Goal: Task Accomplishment & Management: Manage account settings

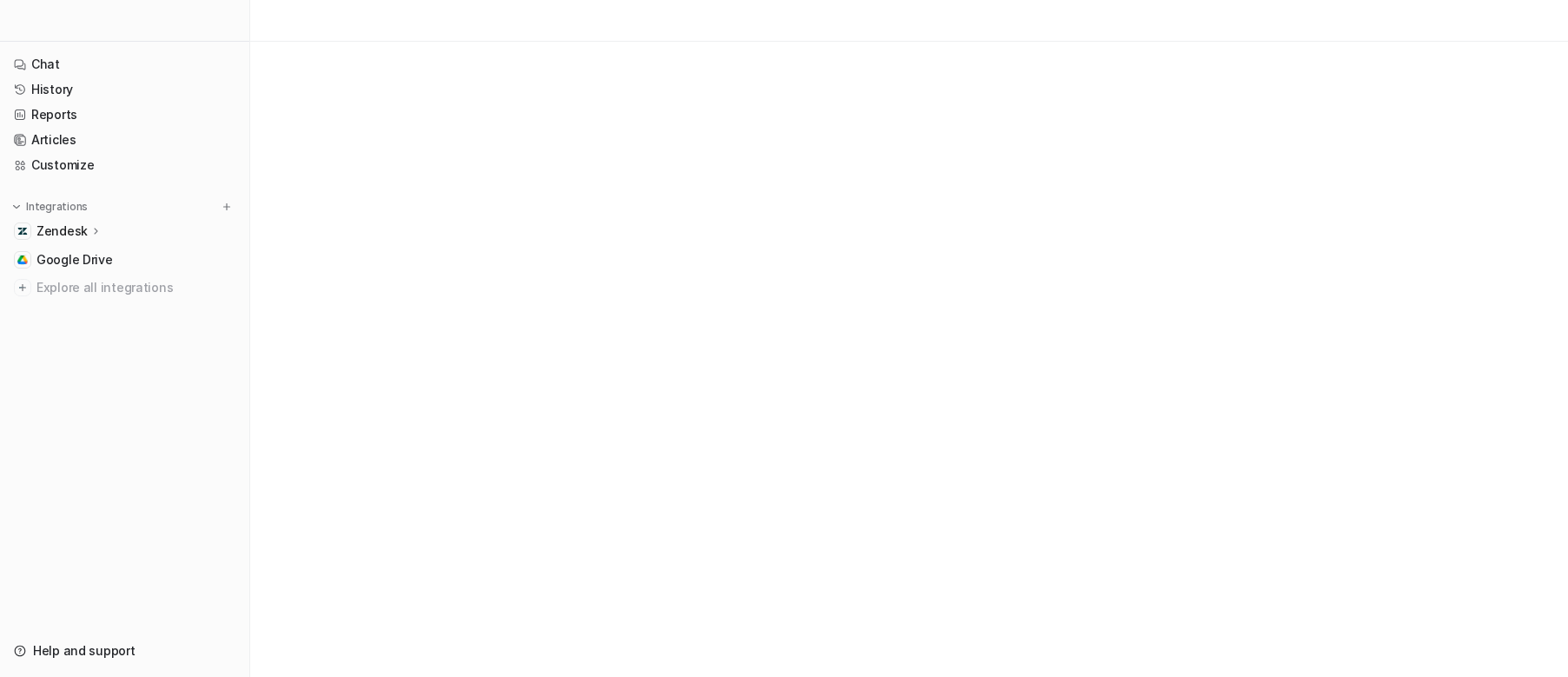
click at [90, 229] on icon at bounding box center [96, 230] width 12 height 13
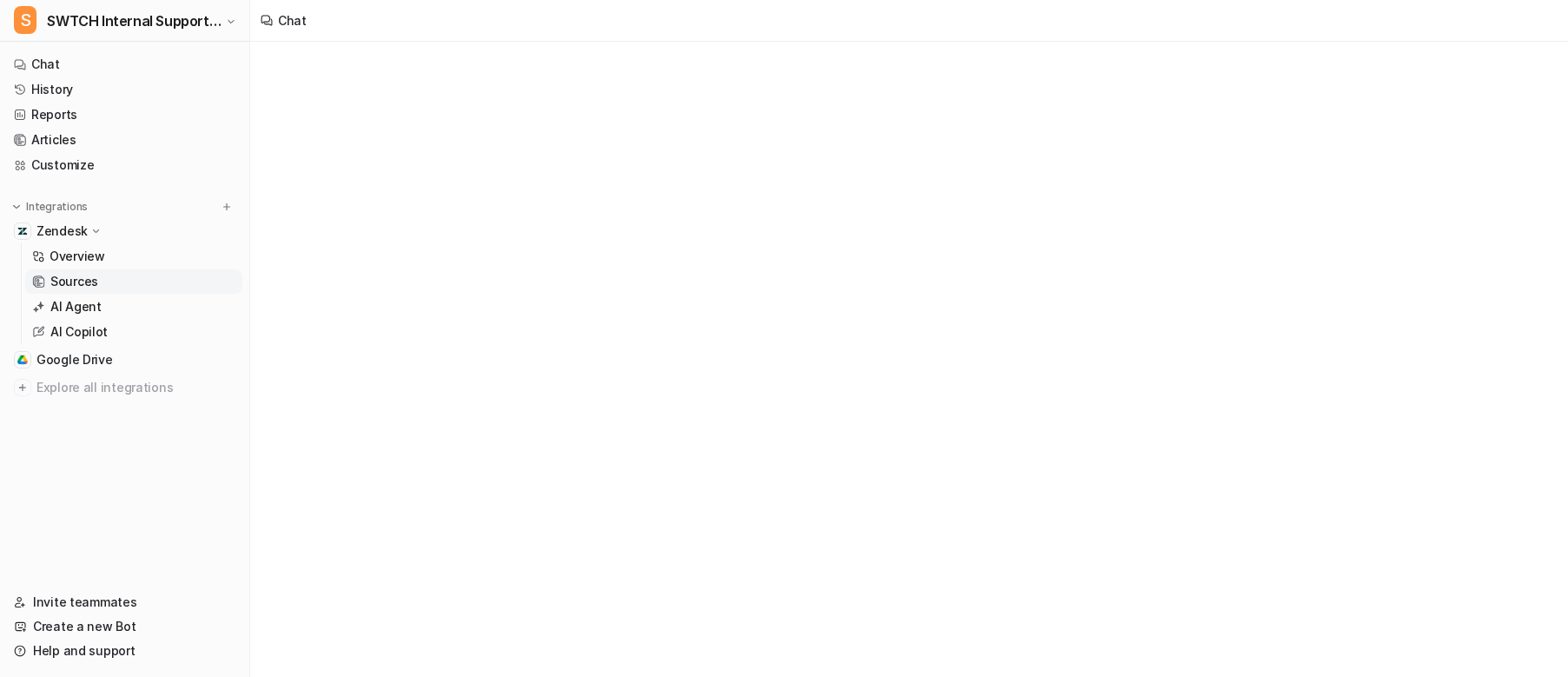
click at [91, 292] on link "Sources" at bounding box center [133, 281] width 217 height 25
type textarea "**********"
click at [87, 297] on link "AI Agent" at bounding box center [133, 307] width 217 height 25
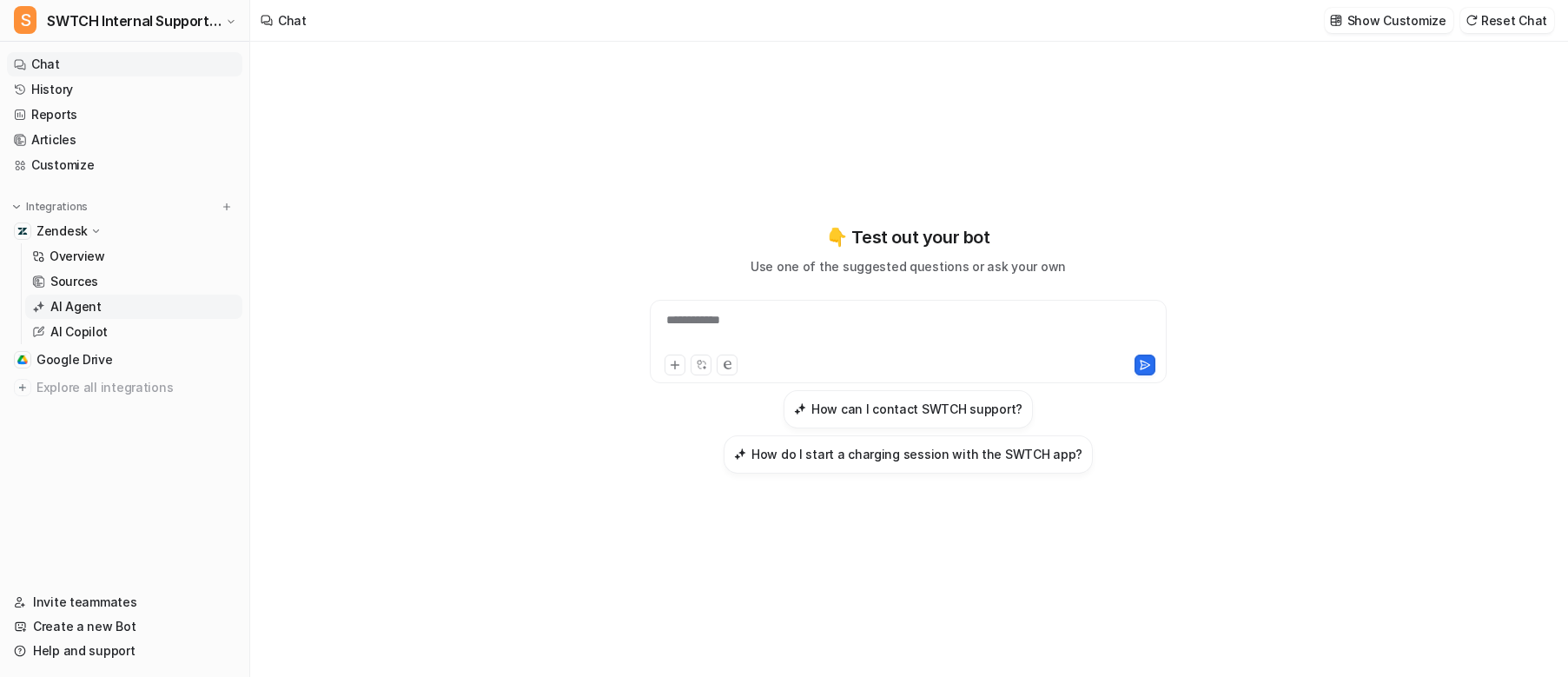
click at [88, 299] on p "AI Agent" at bounding box center [76, 307] width 52 height 18
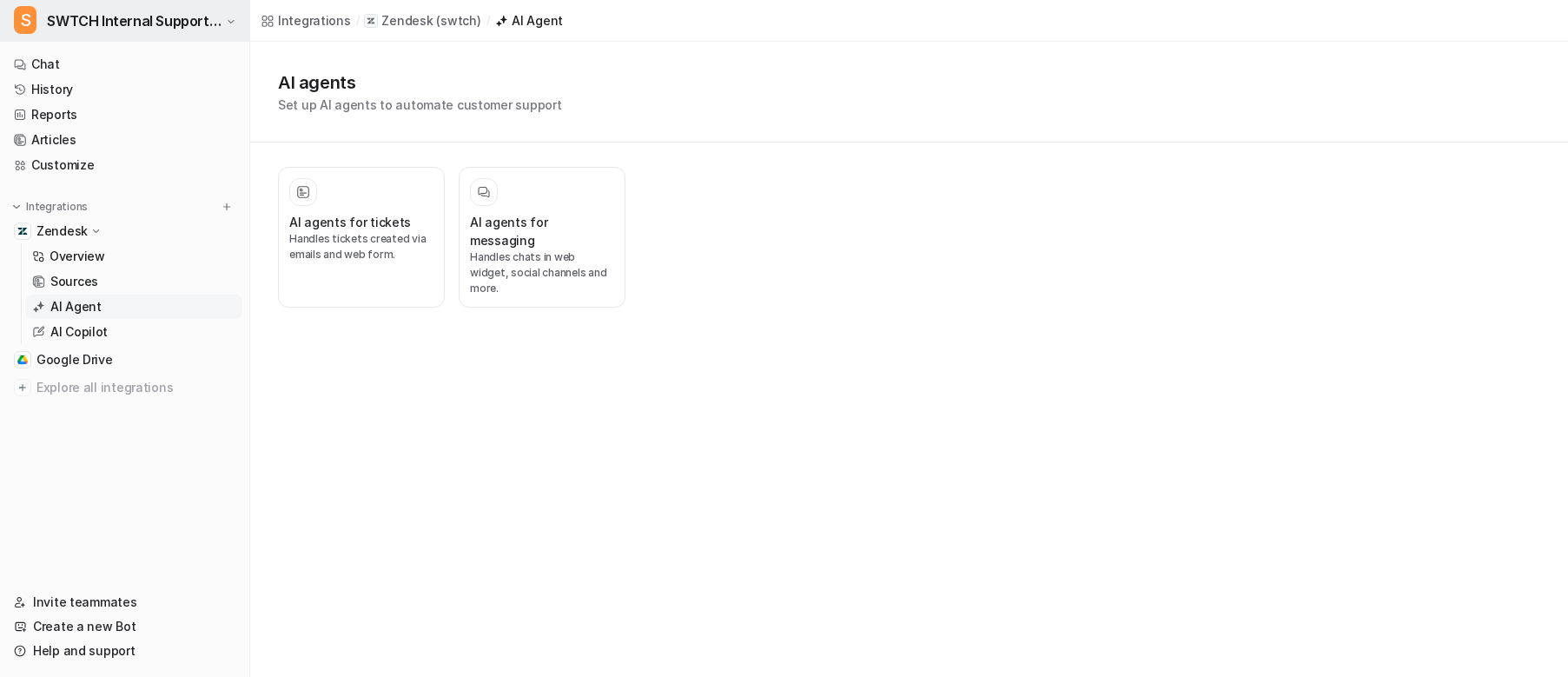
click at [187, 17] on span "SWTCH Internal Support Copilot" at bounding box center [134, 21] width 175 height 25
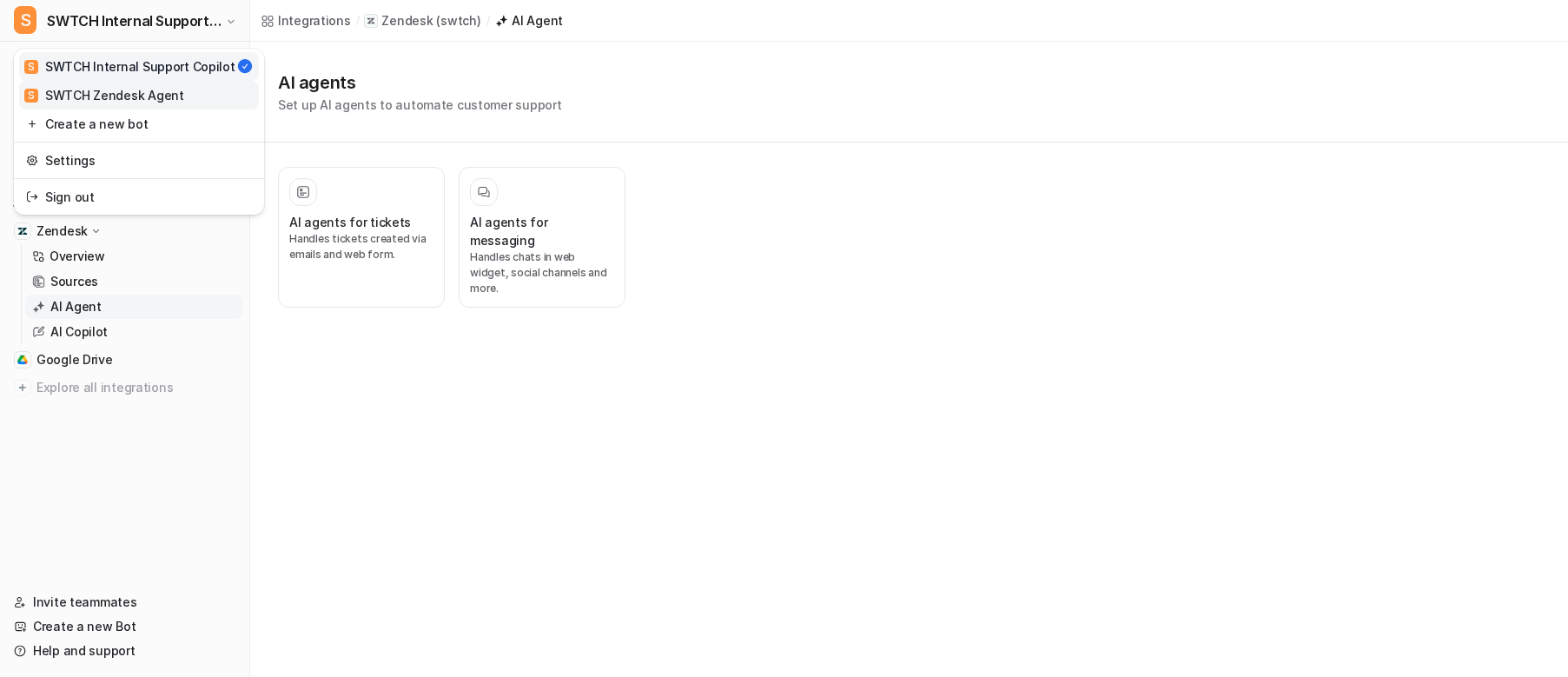
click at [144, 99] on div "S SWTCH Zendesk Agent" at bounding box center [104, 95] width 160 height 18
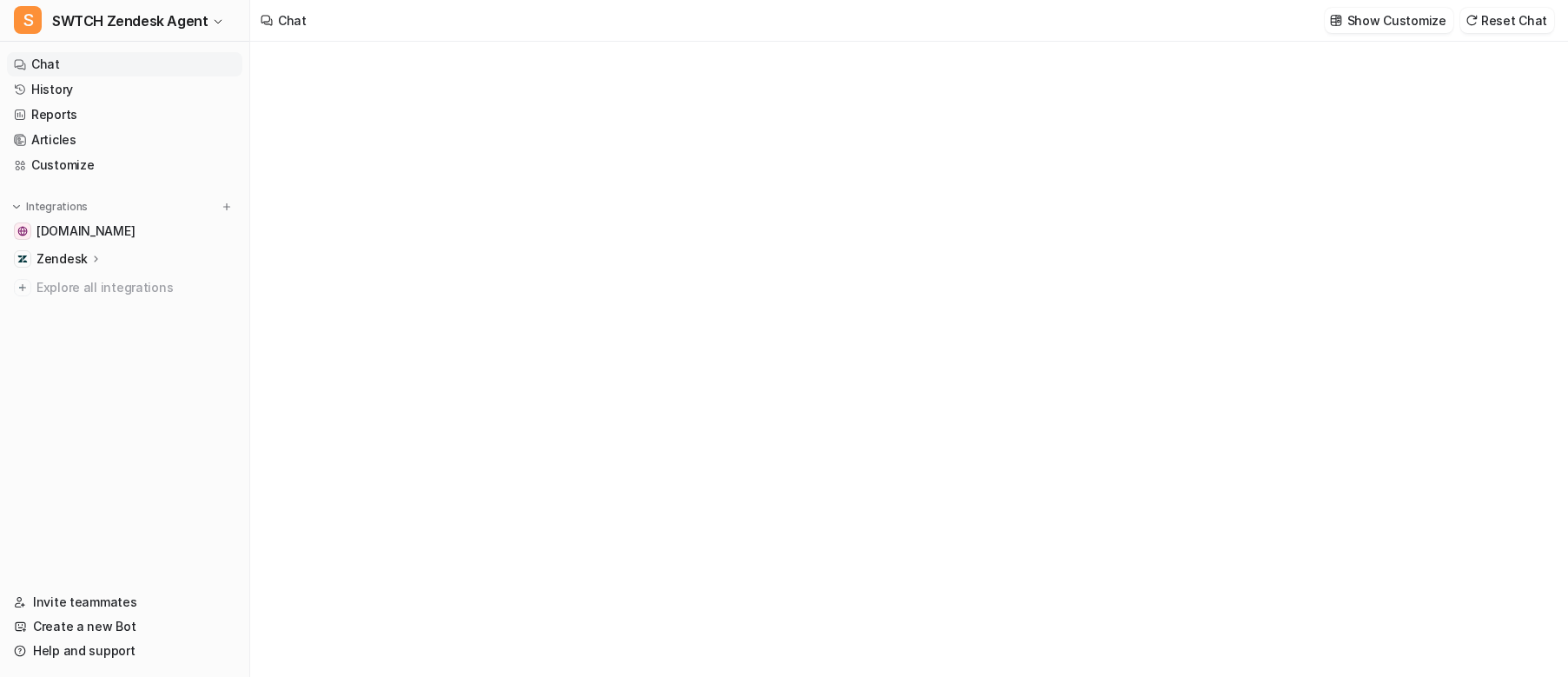
type textarea "**********"
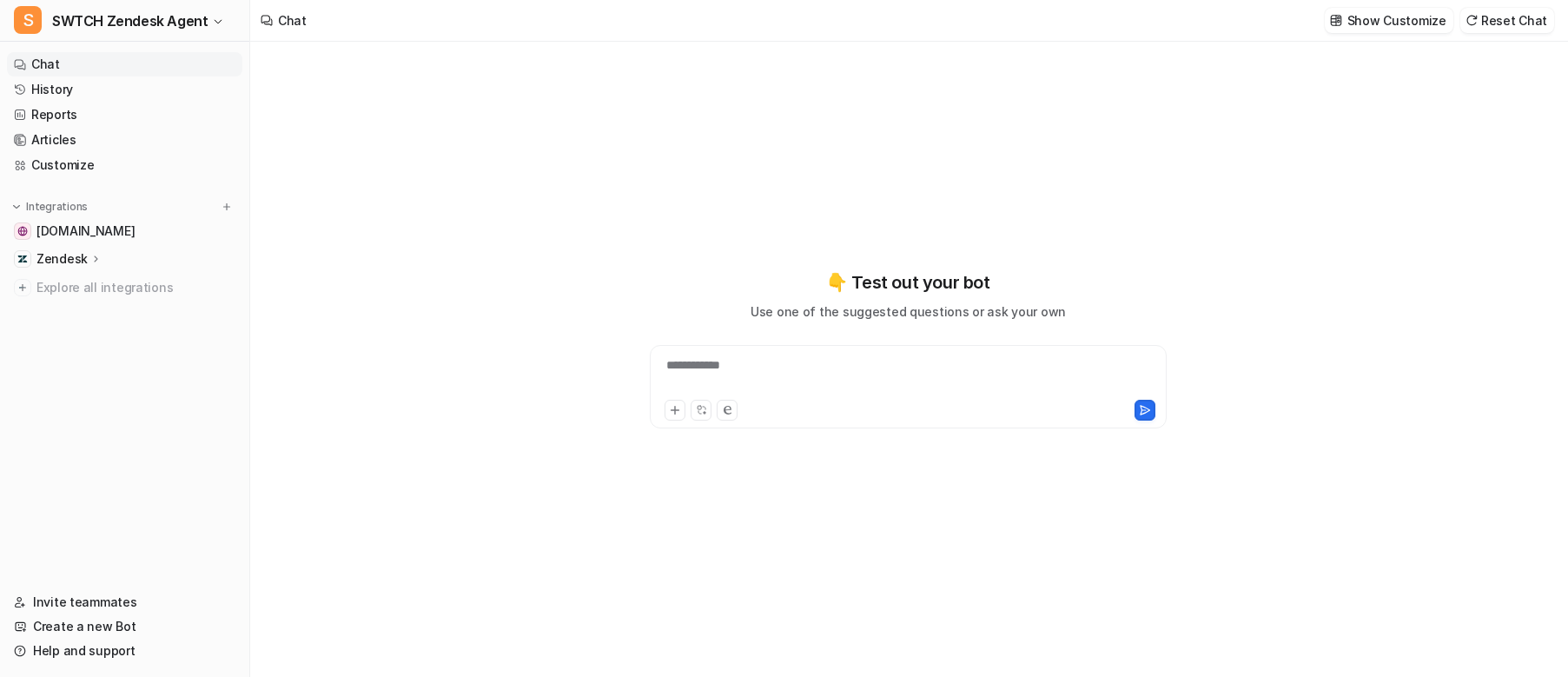
click at [87, 250] on div "Zendesk" at bounding box center [69, 259] width 66 height 18
click at [91, 323] on link "AI Agent" at bounding box center [133, 335] width 217 height 25
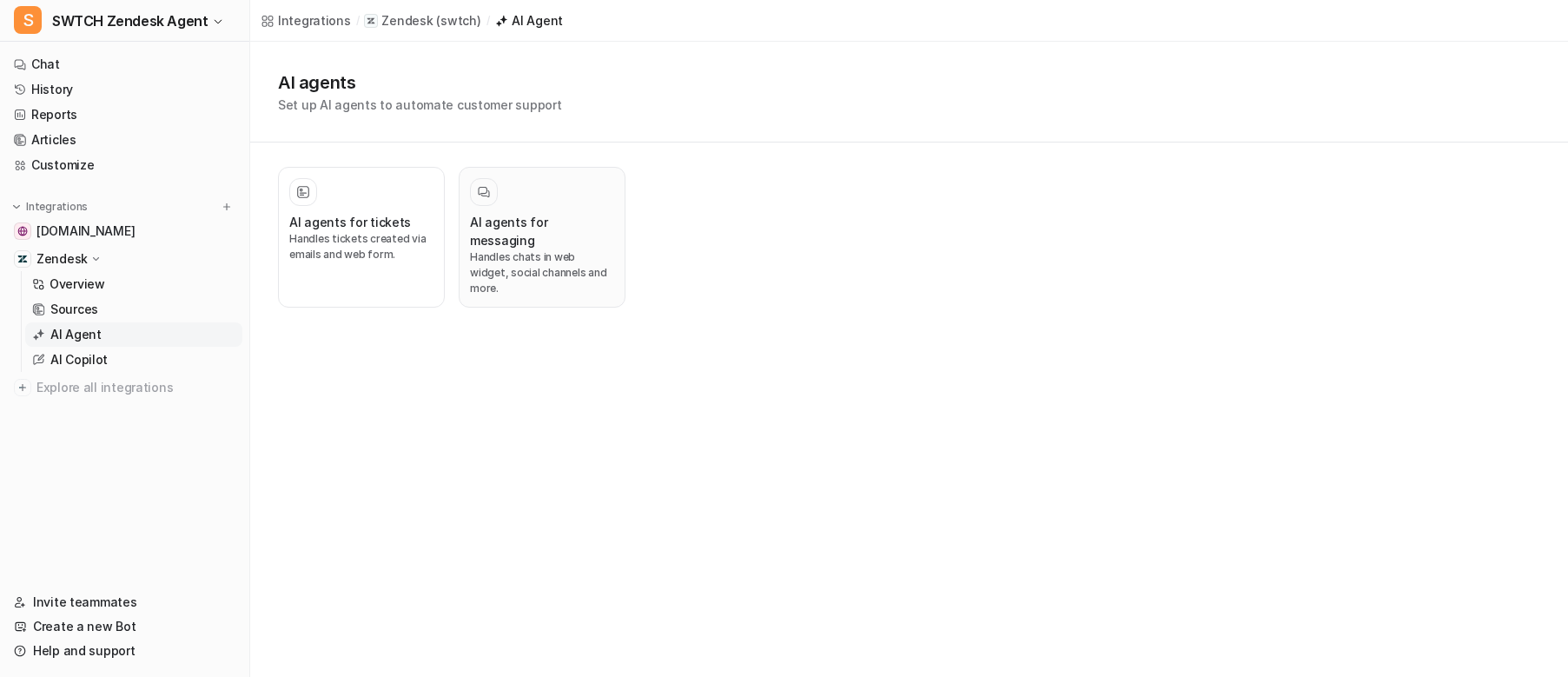
click at [506, 259] on p "Handles chats in web widget, social channels and more." at bounding box center [541, 272] width 144 height 47
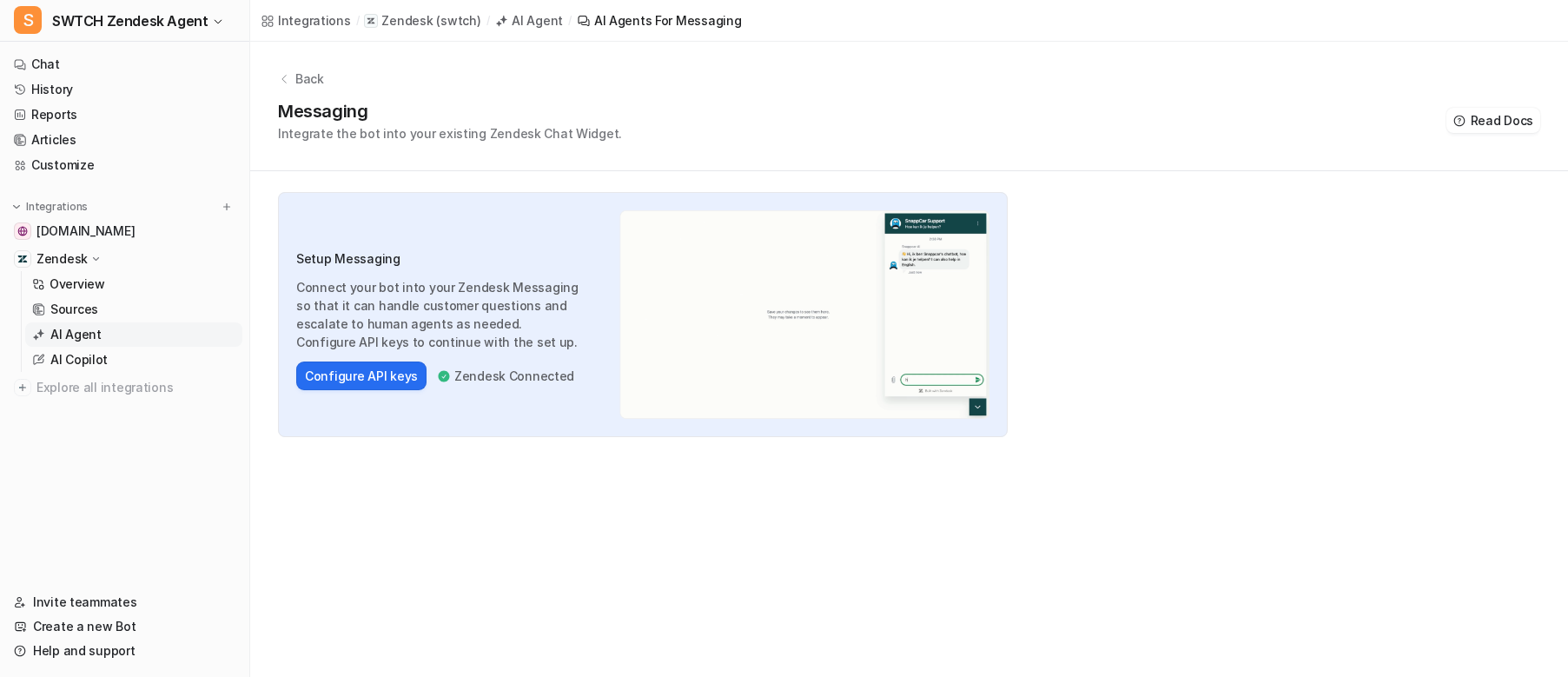
click at [290, 83] on div "Back" at bounding box center [909, 78] width 1262 height 18
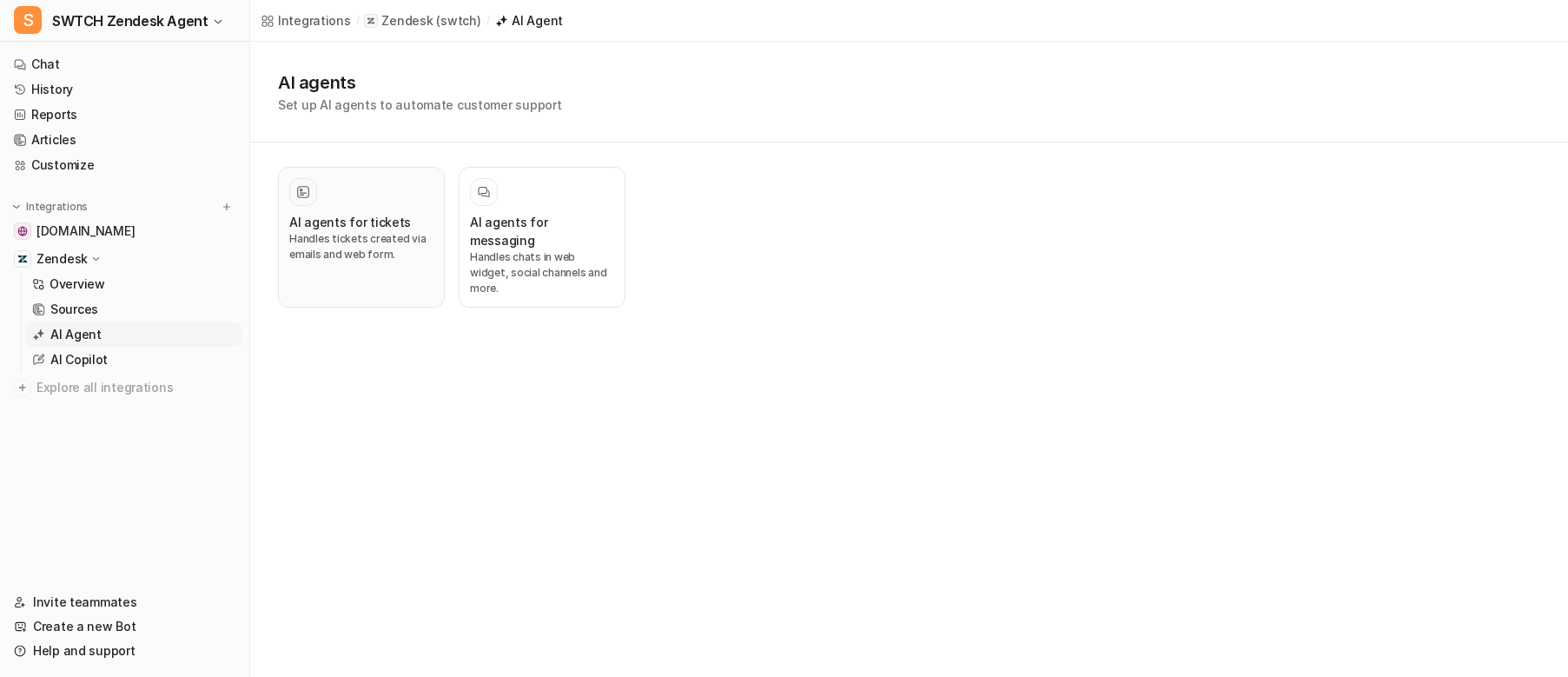
click at [310, 212] on div "AI agents for tickets Handles tickets created via emails and web form." at bounding box center [360, 236] width 144 height 118
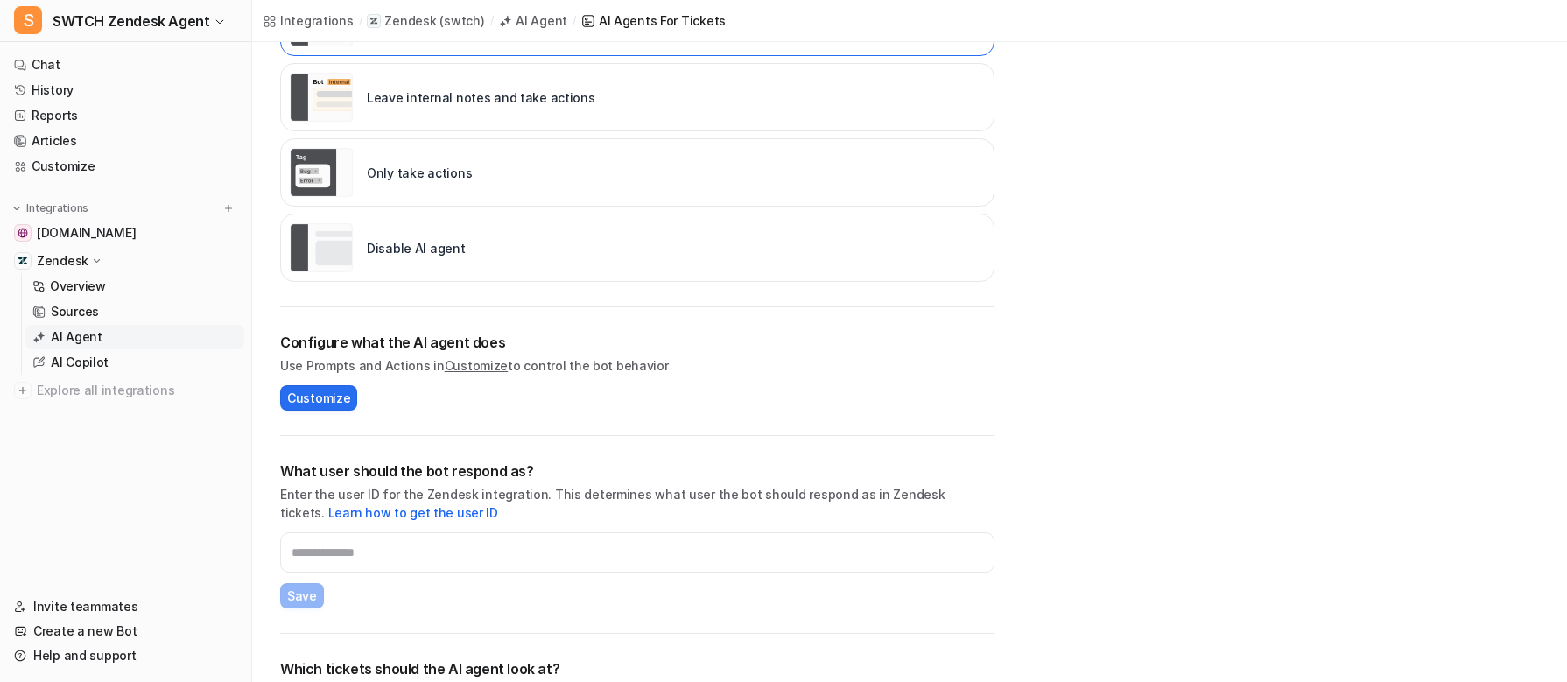
scroll to position [496, 0]
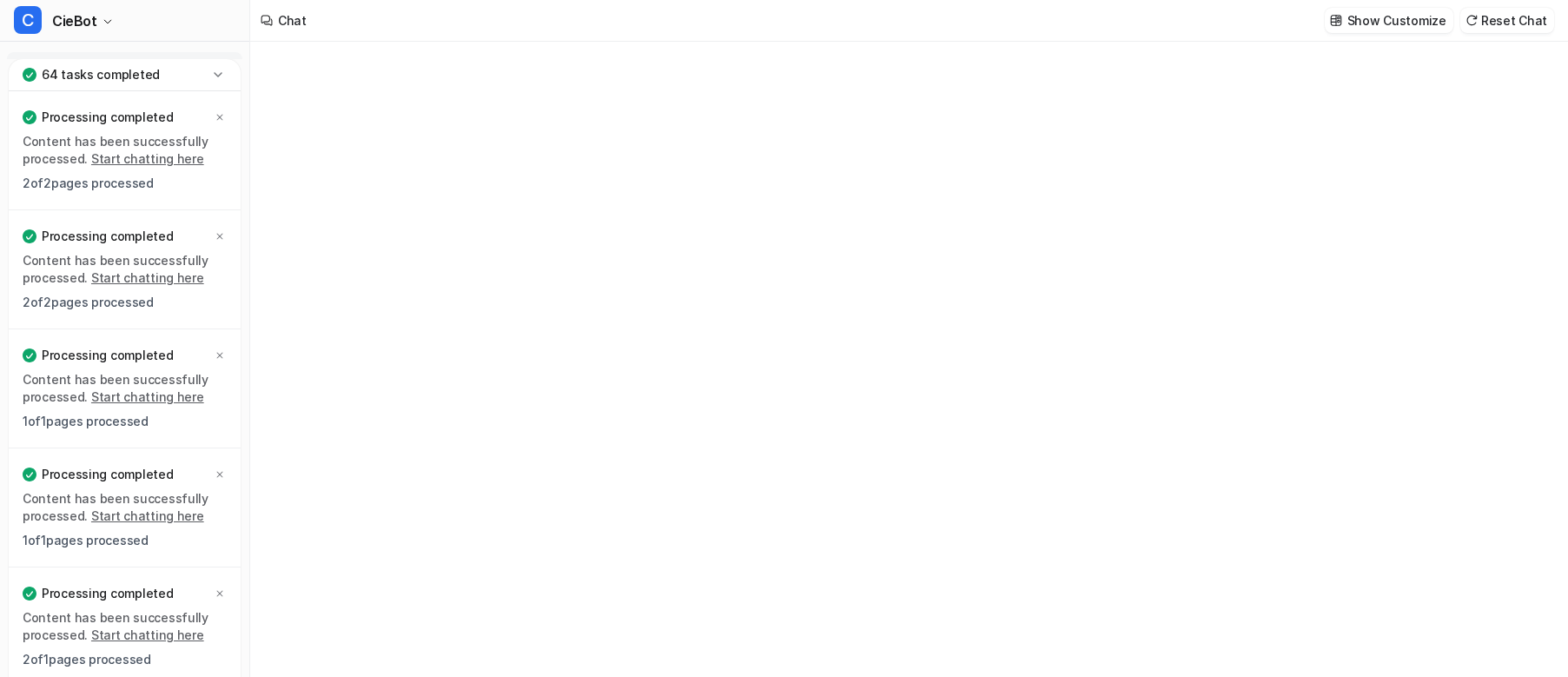
type textarea "**********"
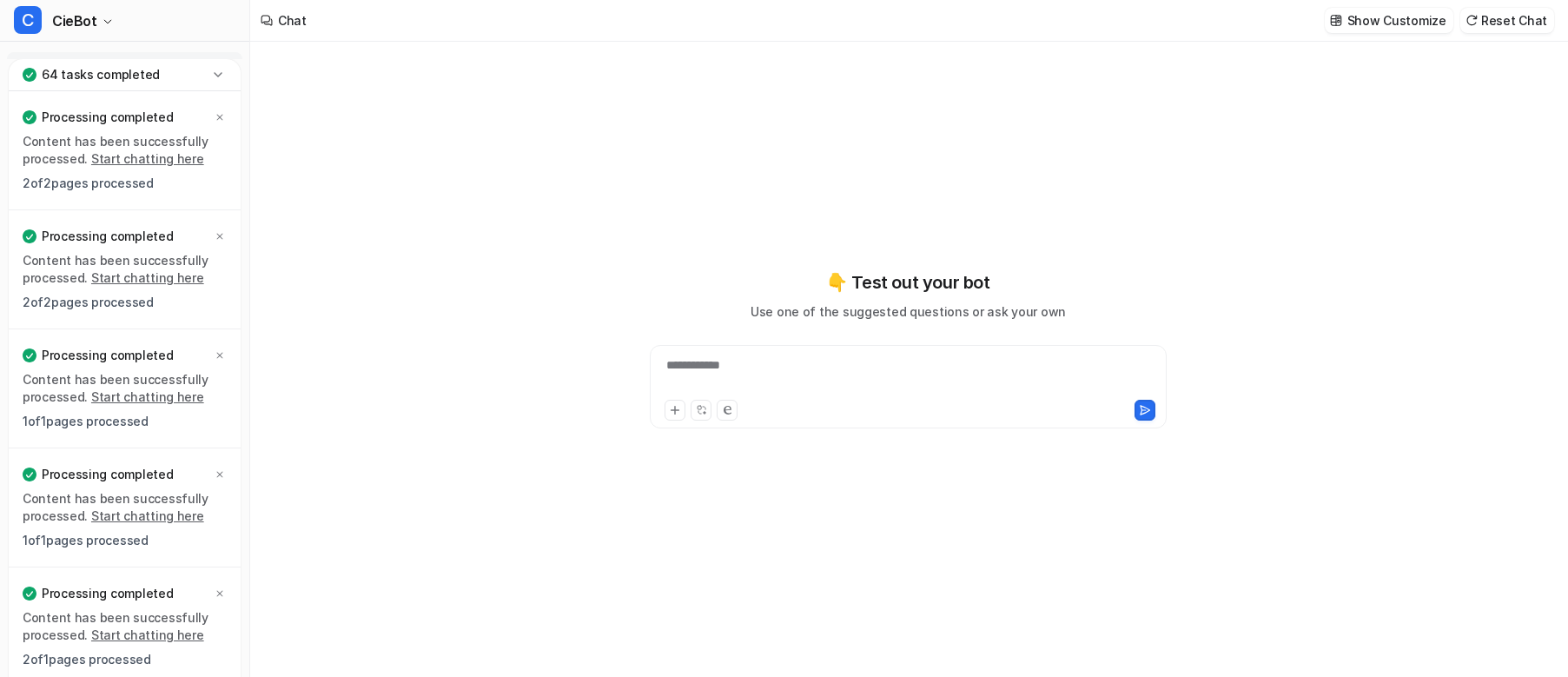
click at [223, 67] on icon at bounding box center [218, 75] width 18 height 18
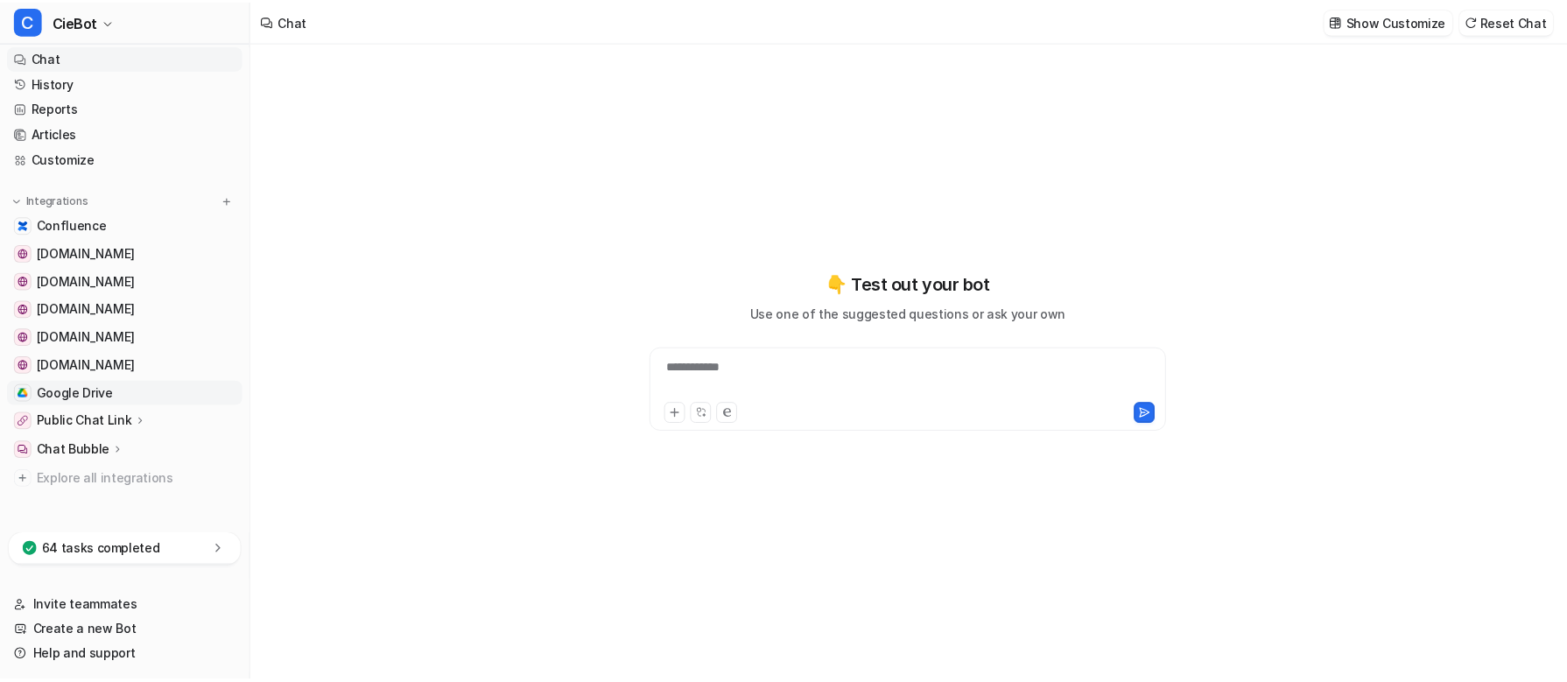
scroll to position [14, 0]
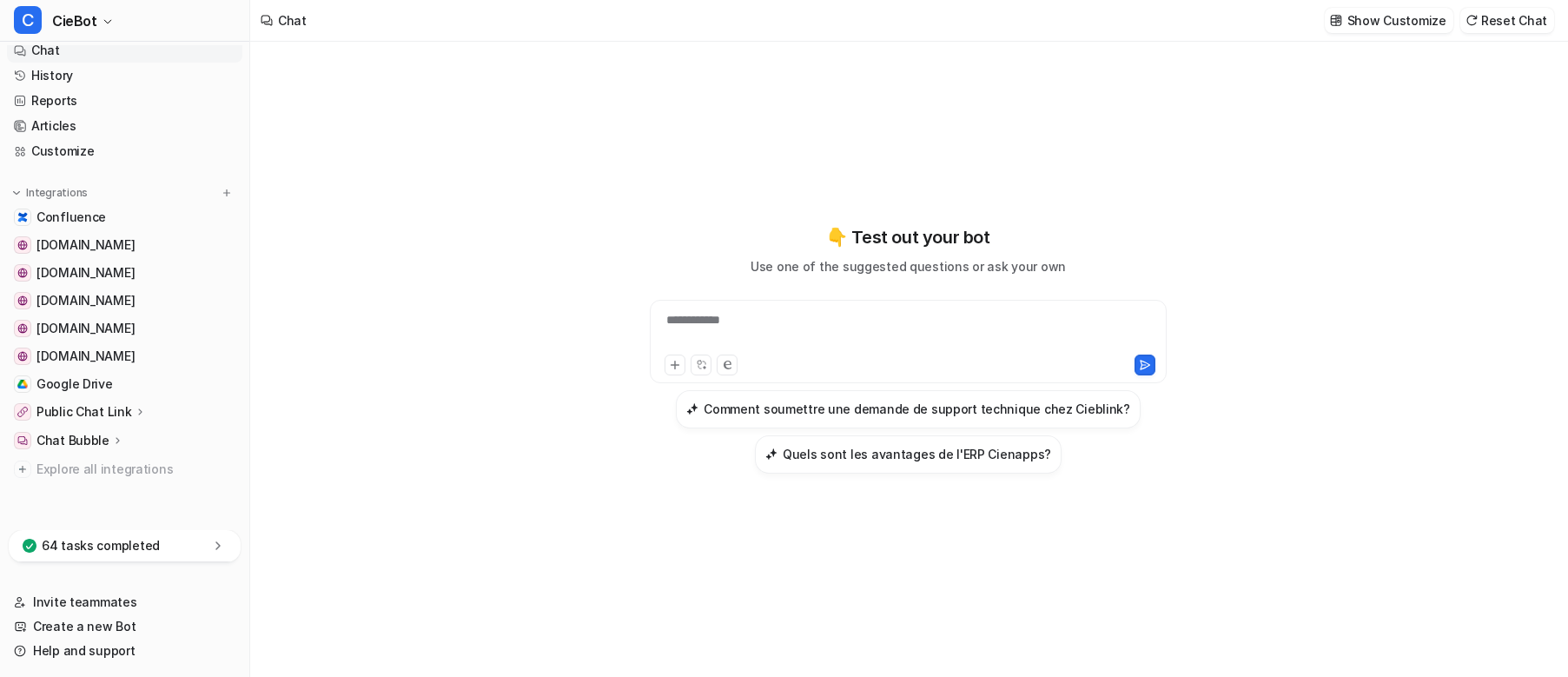
click at [94, 436] on p "Chat Bubble" at bounding box center [73, 441] width 73 height 18
click at [125, 492] on p "Configuration" at bounding box center [91, 491] width 82 height 18
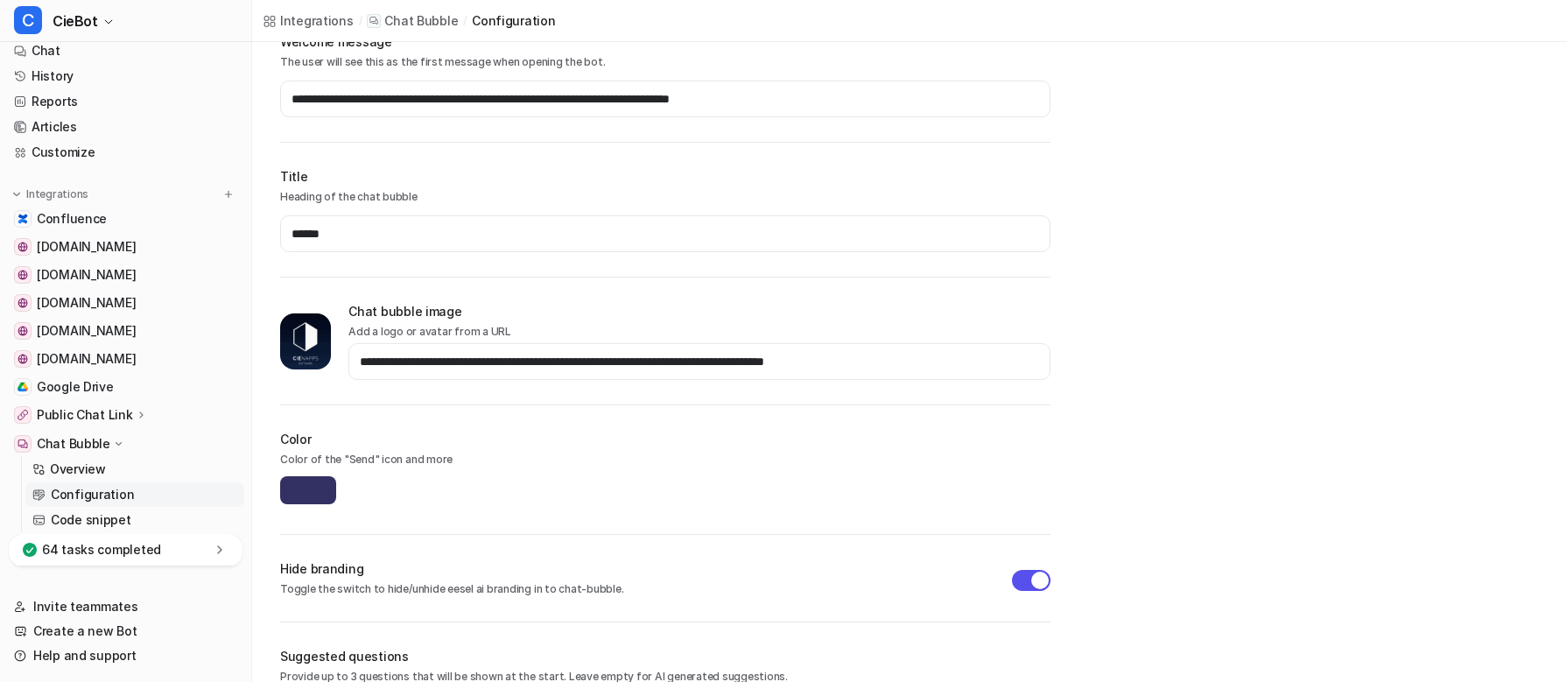
scroll to position [121, 0]
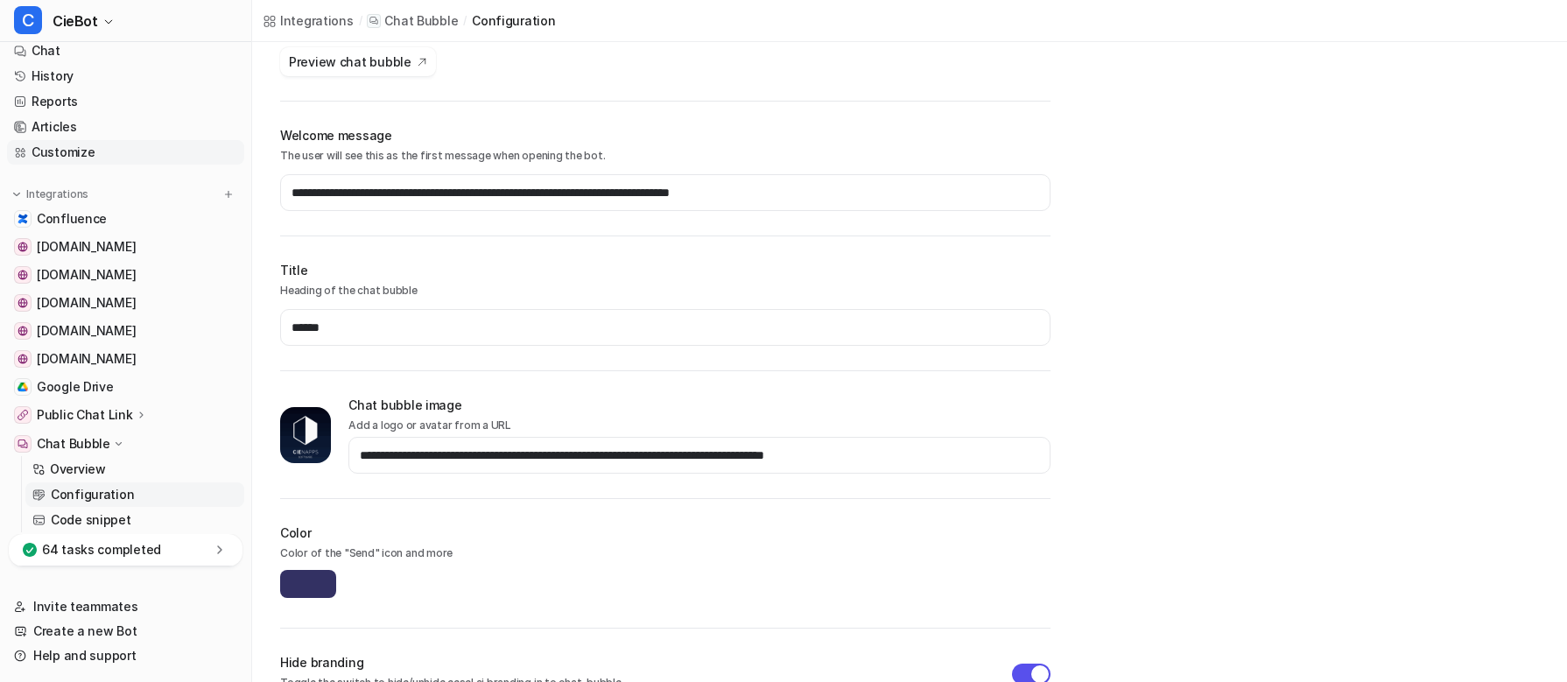
click at [89, 151] on link "Customize" at bounding box center [125, 152] width 237 height 25
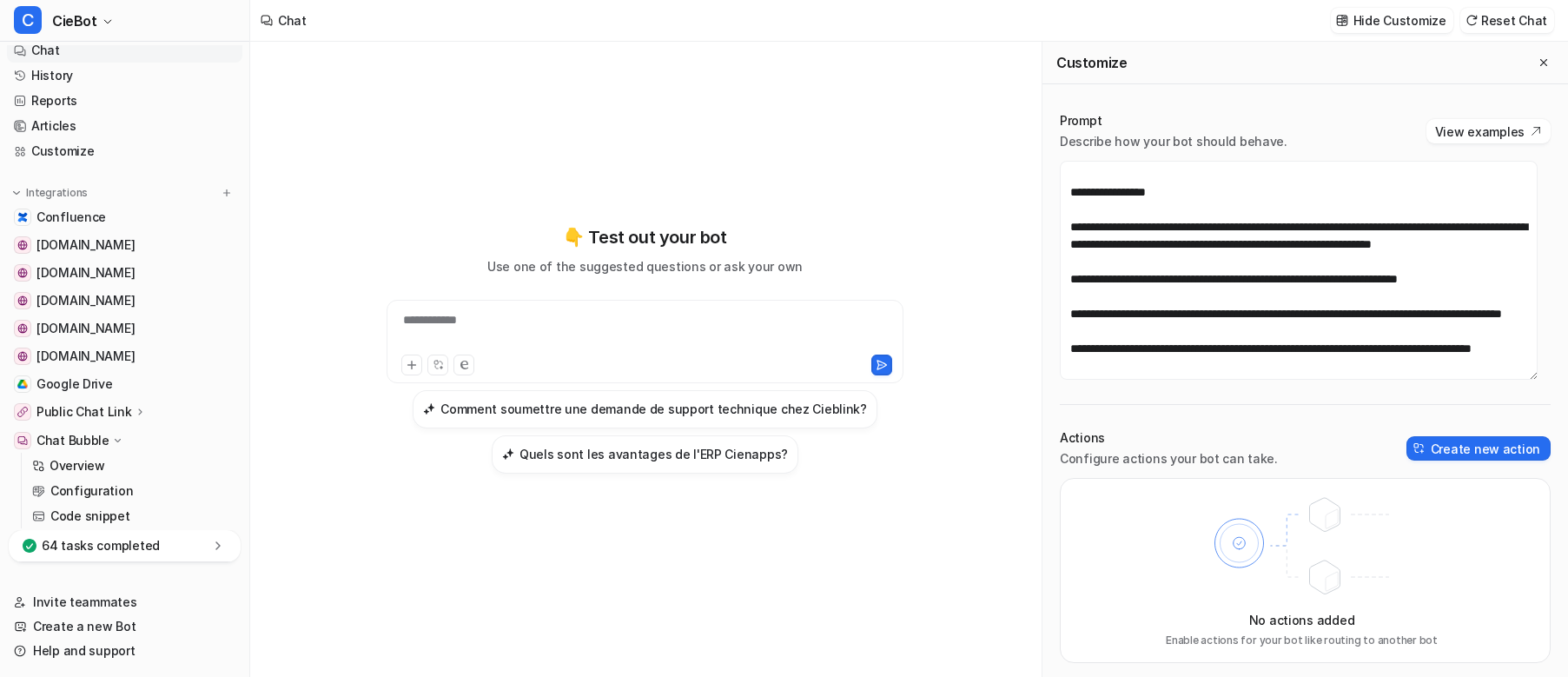
scroll to position [2015, 0]
click at [119, 35] on button "C CieBot" at bounding box center [124, 21] width 249 height 42
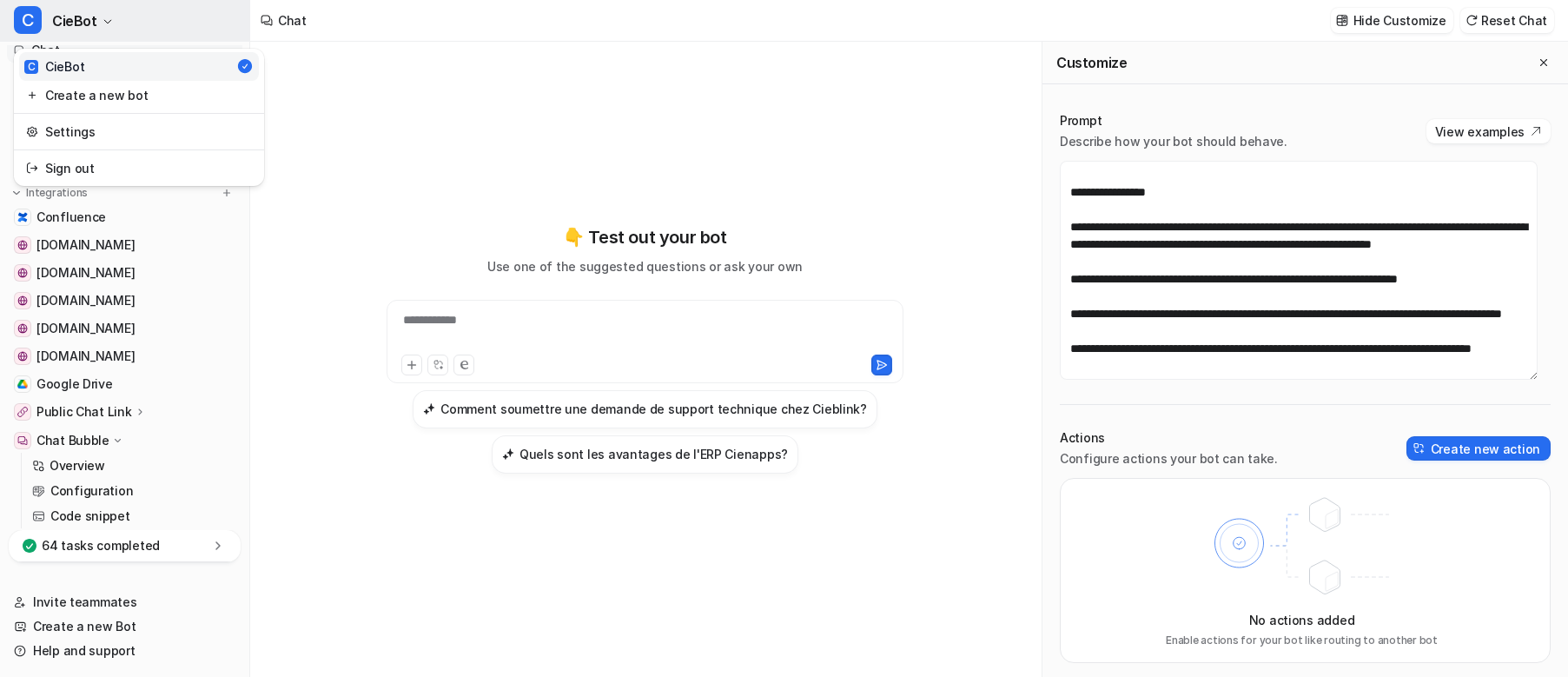
click at [120, 32] on button "C CieBot" at bounding box center [124, 21] width 249 height 42
